Goal: Task Accomplishment & Management: Complete application form

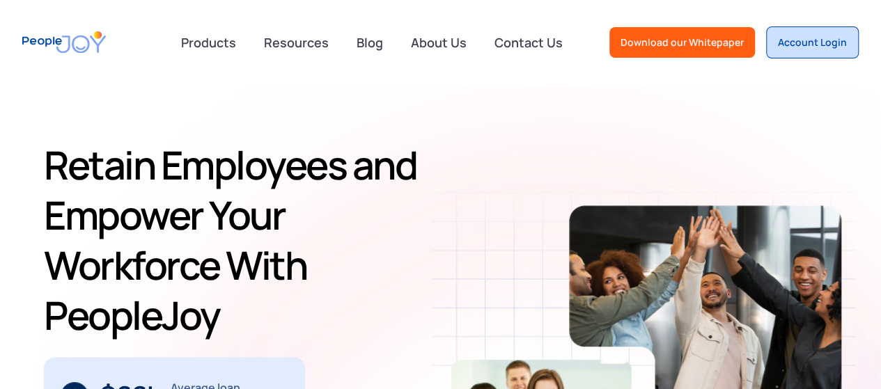
click at [816, 43] on div "Account Login" at bounding box center [812, 43] width 69 height 14
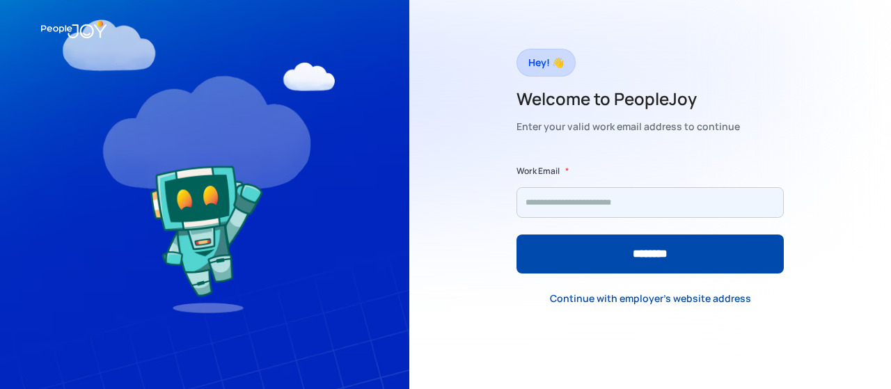
click at [572, 203] on input "Form" at bounding box center [650, 202] width 267 height 31
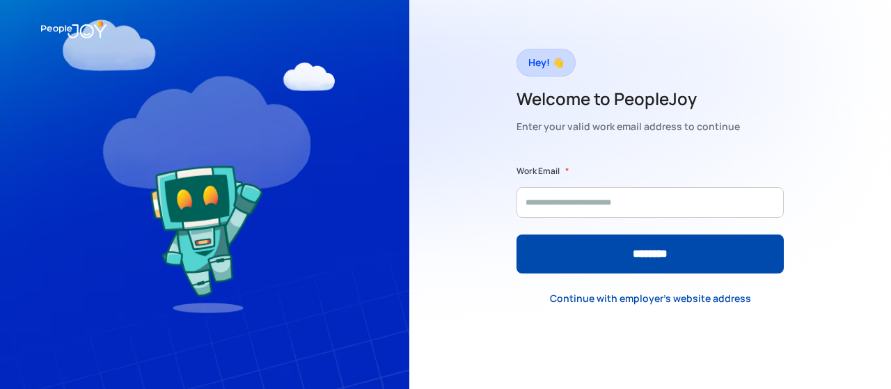
type input "**********"
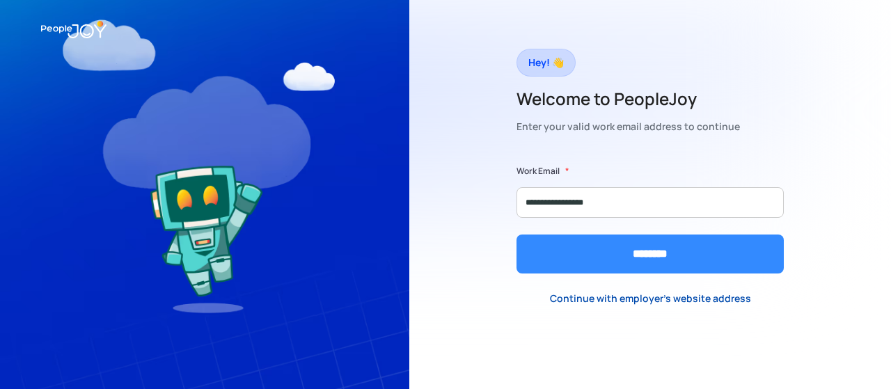
click at [610, 253] on input "********" at bounding box center [650, 254] width 267 height 39
